Goal: Obtain resource: Download file/media

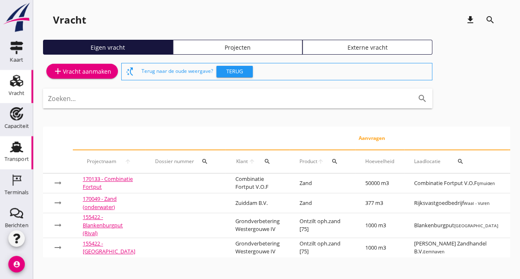
click at [16, 152] on icon "Transport" at bounding box center [16, 146] width 13 height 13
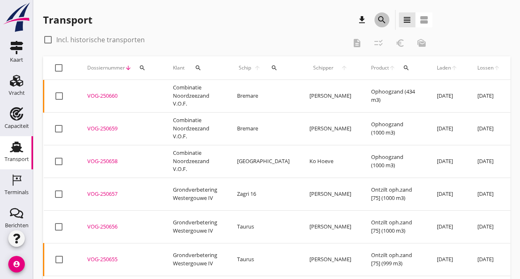
click at [379, 19] on icon "search" at bounding box center [382, 20] width 10 height 10
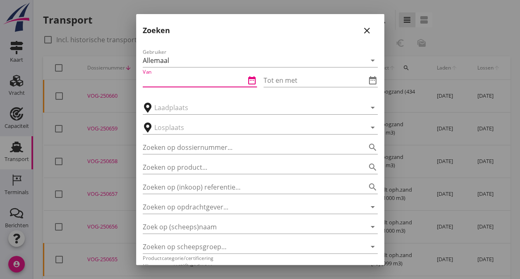
click at [173, 81] on input "Van" at bounding box center [194, 80] width 103 height 13
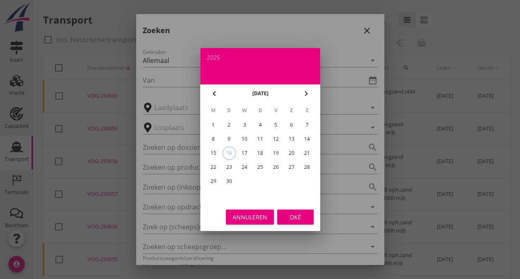
click at [214, 125] on div "1" at bounding box center [212, 124] width 13 height 13
type input "[DATE]"
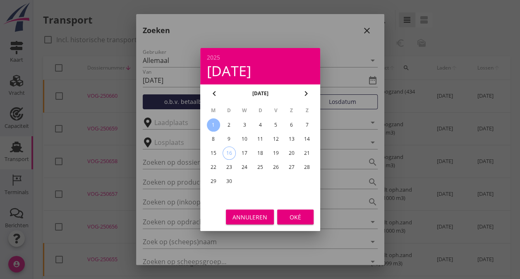
click at [287, 222] on button "Oké" at bounding box center [295, 216] width 36 height 15
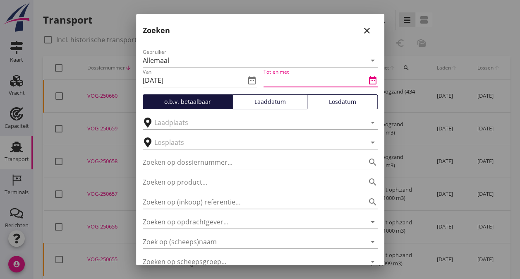
click at [323, 84] on input "Tot en met" at bounding box center [314, 80] width 103 height 13
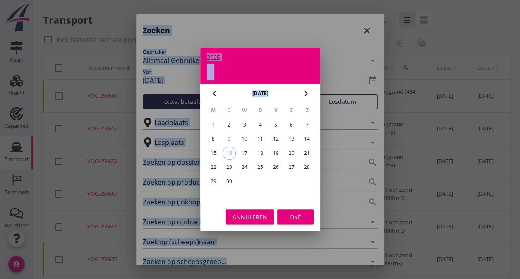
drag, startPoint x: 323, startPoint y: 84, endPoint x: 292, endPoint y: 122, distance: 48.8
click at [292, 122] on div "attach_file Upload document restore_page Genereer document camera_alt Camera at…" at bounding box center [260, 212] width 520 height 424
click at [290, 125] on div "6" at bounding box center [291, 124] width 13 height 13
type input "[DATE]"
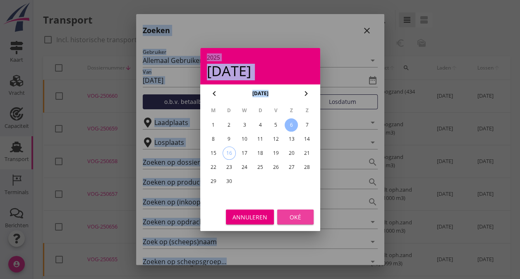
click at [291, 218] on div "Oké" at bounding box center [295, 217] width 23 height 9
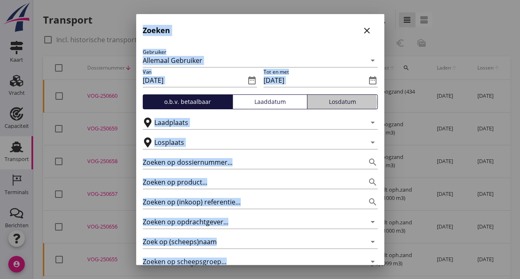
click at [330, 107] on button "Losdatum" at bounding box center [342, 101] width 71 height 15
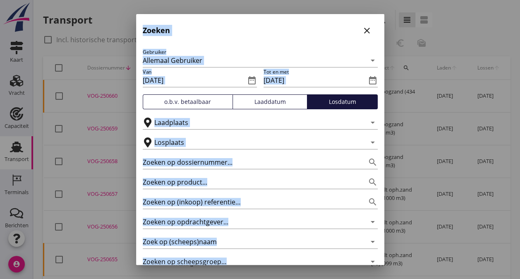
click at [391, 115] on div at bounding box center [260, 139] width 520 height 279
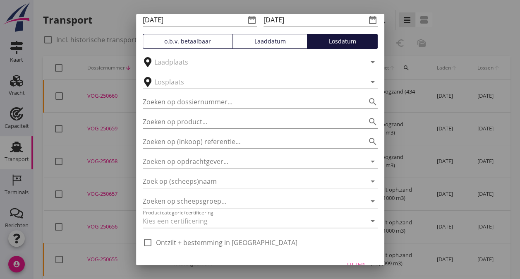
scroll to position [77, 0]
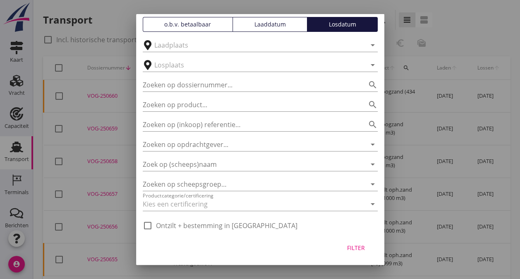
click at [353, 248] on div "Filter" at bounding box center [356, 247] width 23 height 9
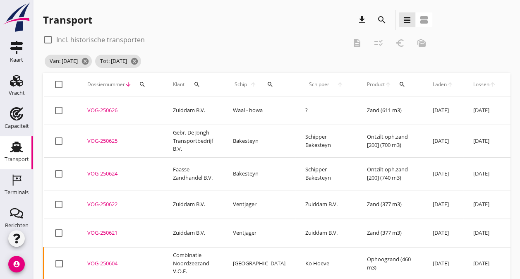
click at [357, 248] on td "Ophoogzand (460 m3)" at bounding box center [390, 263] width 66 height 33
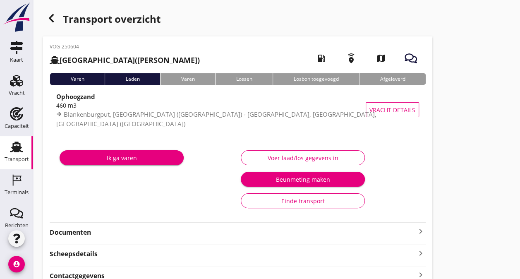
click at [52, 22] on use "button" at bounding box center [51, 18] width 5 height 8
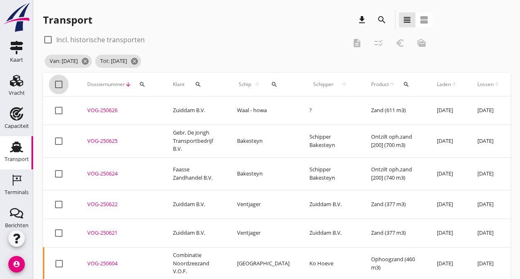
click at [59, 85] on div at bounding box center [59, 84] width 14 height 14
checkbox input "true"
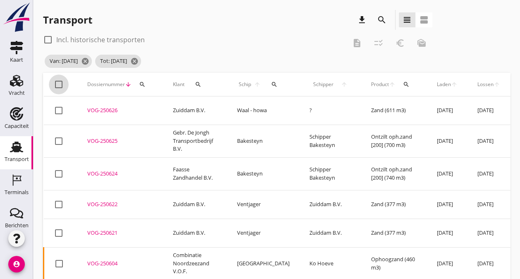
checkbox input "true"
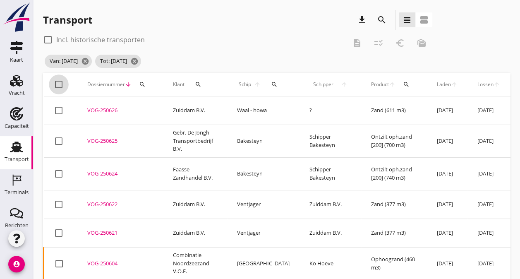
checkbox input "true"
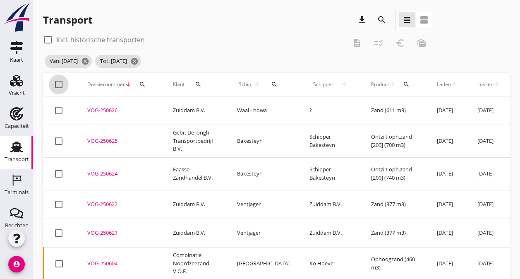
checkbox input "true"
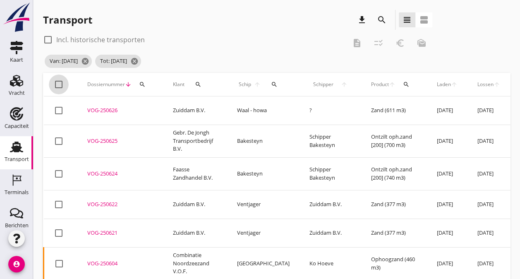
checkbox input "true"
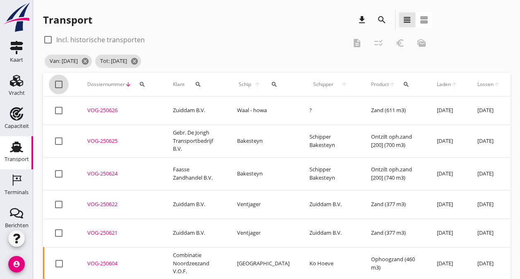
checkbox input "true"
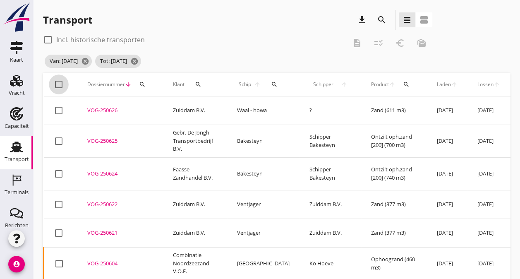
checkbox input "true"
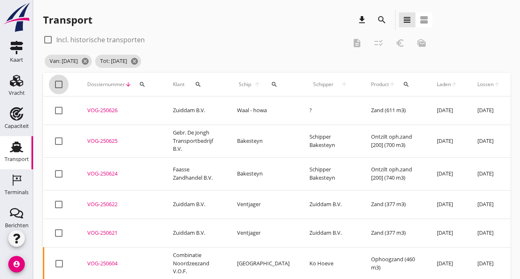
checkbox input "true"
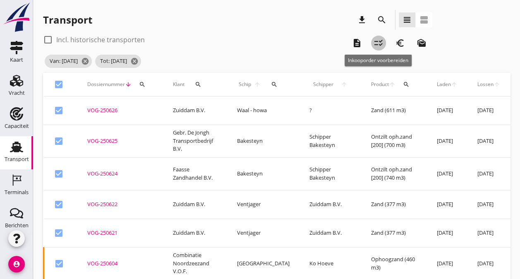
click at [379, 40] on icon "checklist_rtl" at bounding box center [378, 43] width 10 height 10
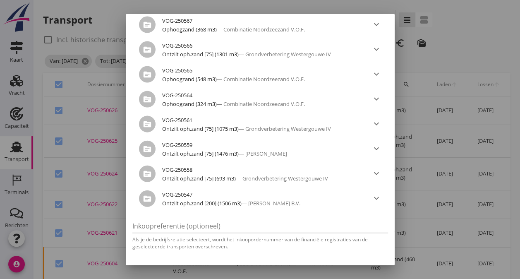
scroll to position [890, 0]
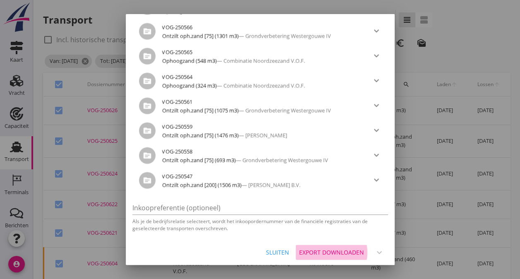
click at [345, 251] on div "Export downloaden" at bounding box center [331, 252] width 65 height 9
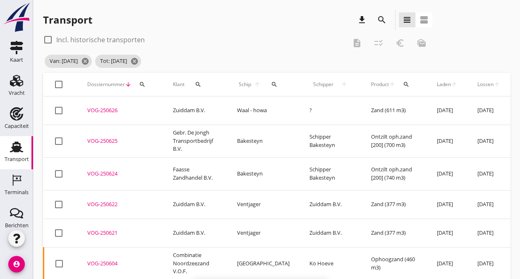
checkbox input "false"
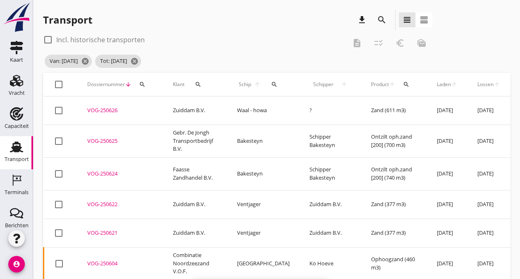
checkbox input "false"
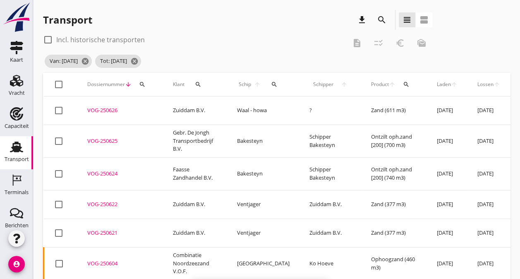
checkbox input "false"
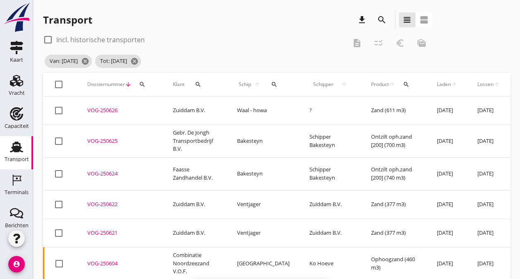
checkbox input "false"
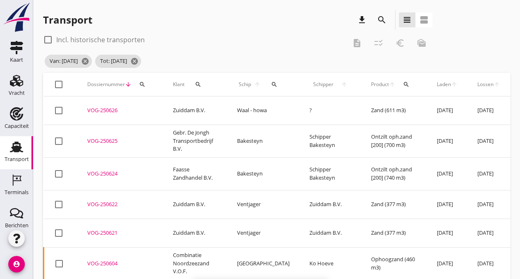
checkbox input "false"
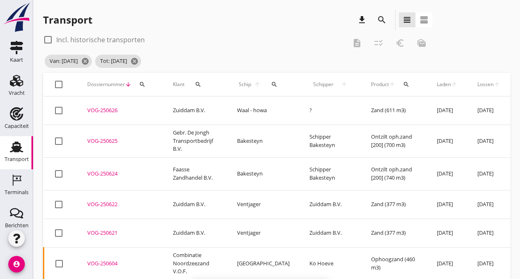
checkbox input "false"
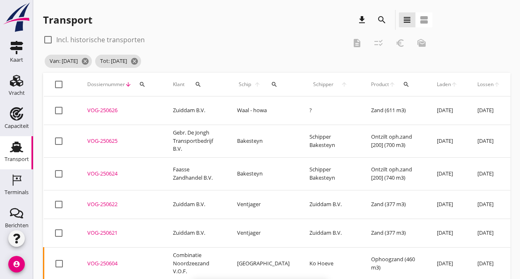
checkbox input "false"
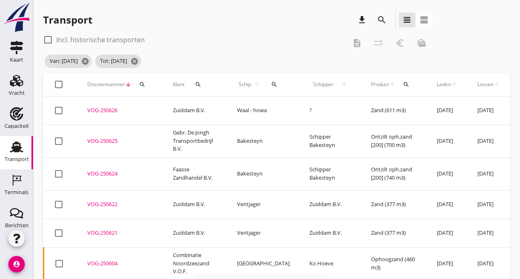
checkbox input "false"
